Goal: Task Accomplishment & Management: Manage account settings

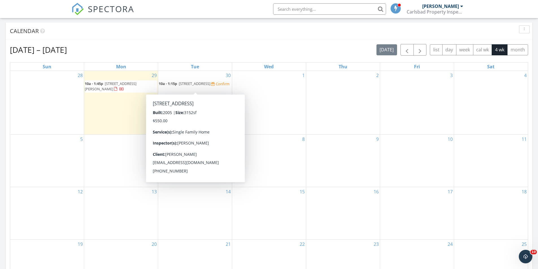
click at [209, 84] on span "2509 Blue Oak Pl, San Marcos 92078" at bounding box center [195, 83] width 32 height 5
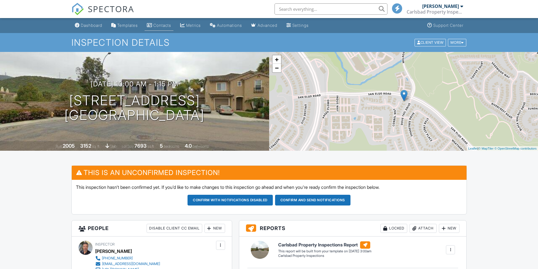
click at [166, 25] on div "Contacts" at bounding box center [162, 25] width 18 height 5
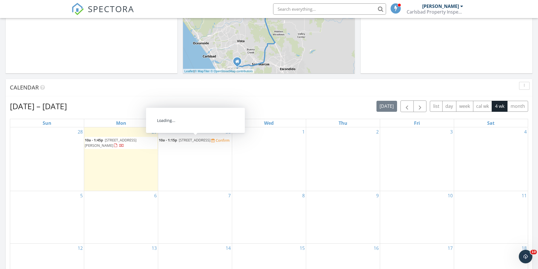
click at [203, 140] on span "[STREET_ADDRESS]" at bounding box center [195, 140] width 32 height 5
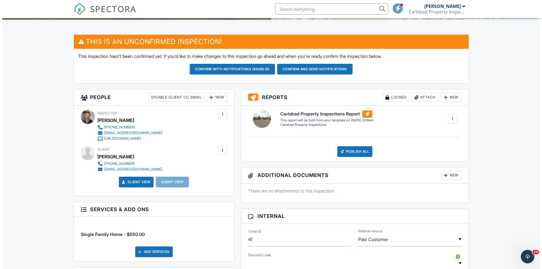
scroll to position [141, 0]
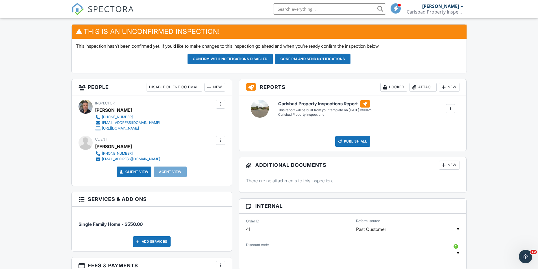
click at [211, 86] on div at bounding box center [210, 87] width 6 height 6
click at [227, 116] on li "Client's Agent" at bounding box center [235, 119] width 56 height 14
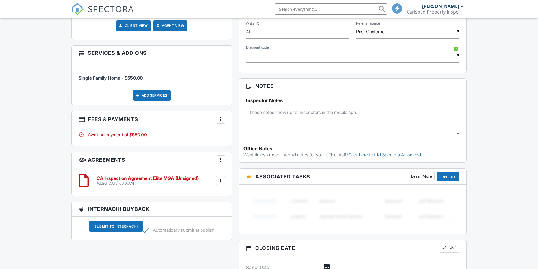
click at [220, 117] on div at bounding box center [221, 119] width 6 height 6
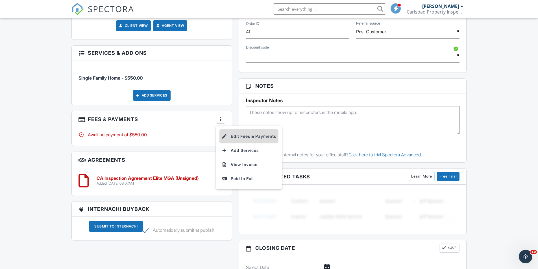
click at [247, 132] on li "Edit Fees & Payments" at bounding box center [248, 136] width 59 height 14
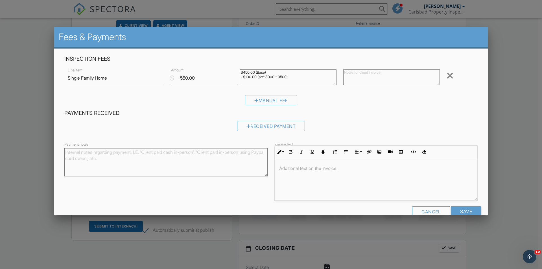
click at [293, 79] on textarea "$450.00 (Base) +$100.00 (sqft 3000 - 3500)" at bounding box center [288, 77] width 97 height 16
type textarea "$450.00 (Base) +$100.00 (sqft 3000 - 3500) -$50.00 (preferred agent discount)"
click at [186, 79] on input "550.00" at bounding box center [204, 78] width 67 height 14
type input "500.00"
click at [403, 108] on div "Manual Fee" at bounding box center [271, 102] width 414 height 14
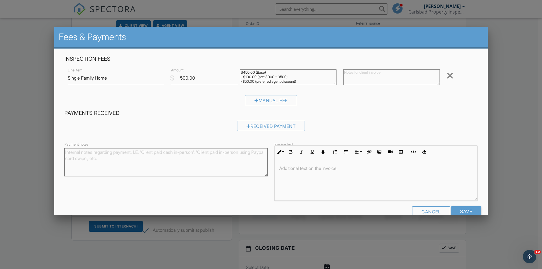
scroll to position [12, 0]
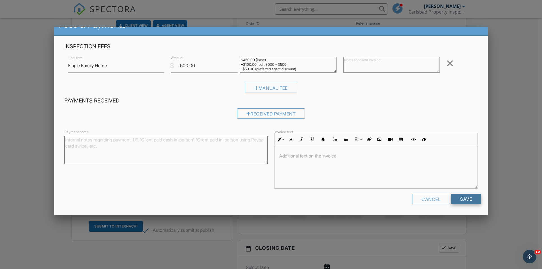
click at [464, 197] on input "Save" at bounding box center [466, 199] width 30 height 10
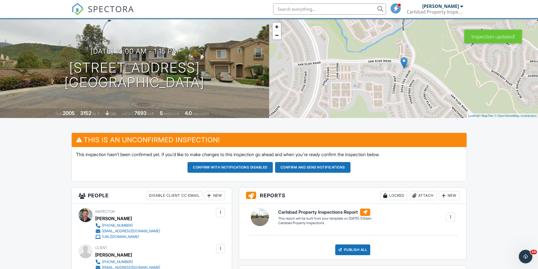
scroll to position [32, 0]
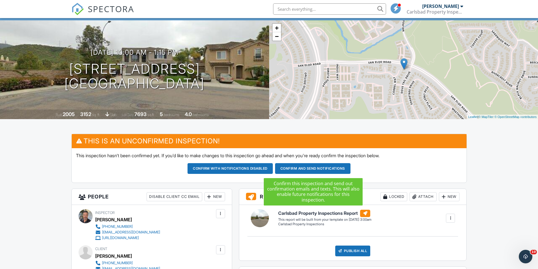
click at [308, 168] on button "Confirm and send notifications" at bounding box center [312, 168] width 75 height 11
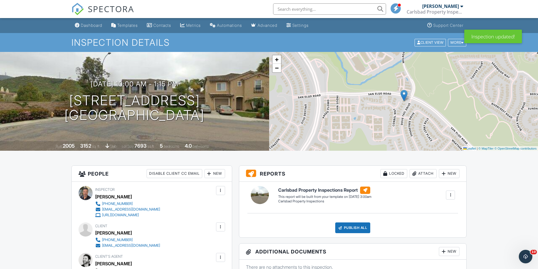
click at [297, 10] on input "text" at bounding box center [329, 8] width 113 height 11
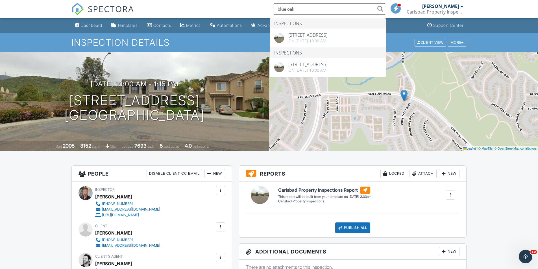
type input "blue oak"
